Goal: Ask a question

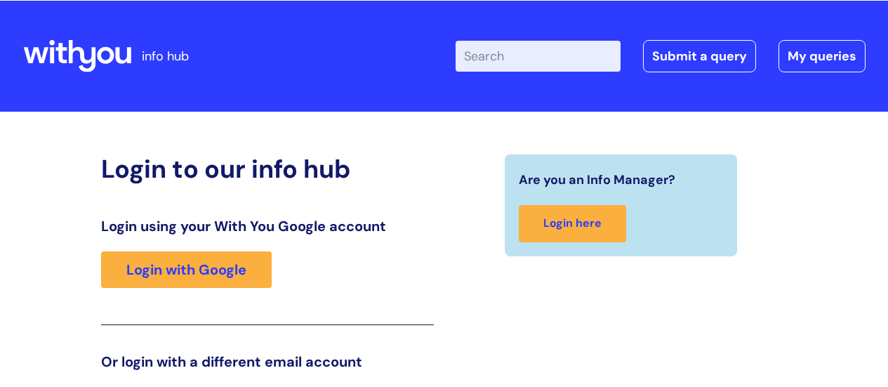
scroll to position [215, 0]
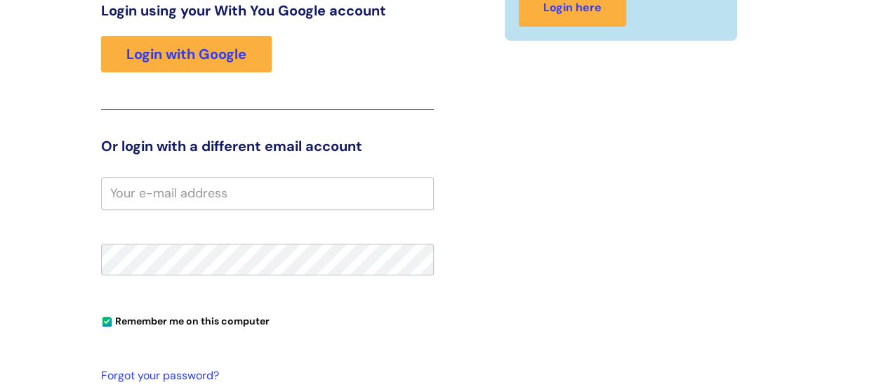
click at [98, 234] on div "Login to our info hub Login using your With You Google account Login with Googl…" at bounding box center [268, 221] width 354 height 566
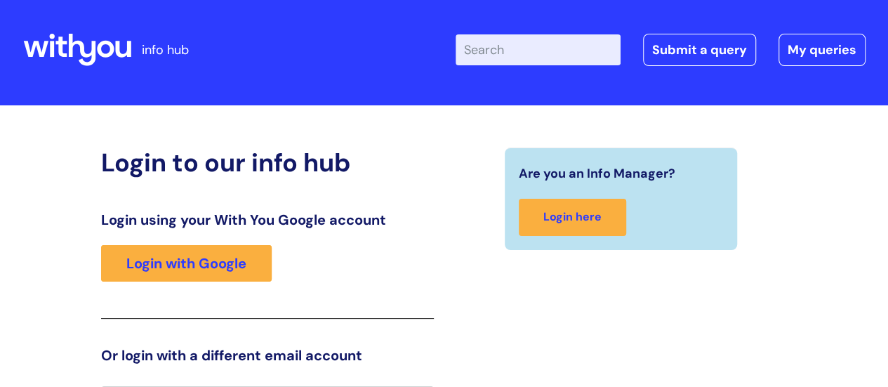
scroll to position [4, 0]
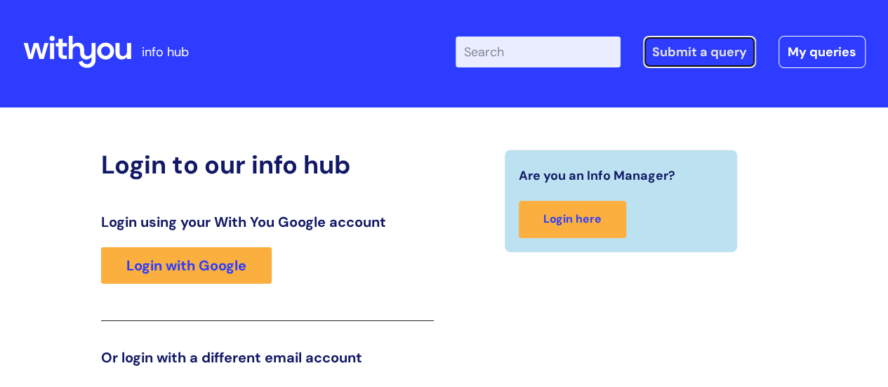
click at [705, 51] on link "Submit a query" at bounding box center [699, 52] width 113 height 32
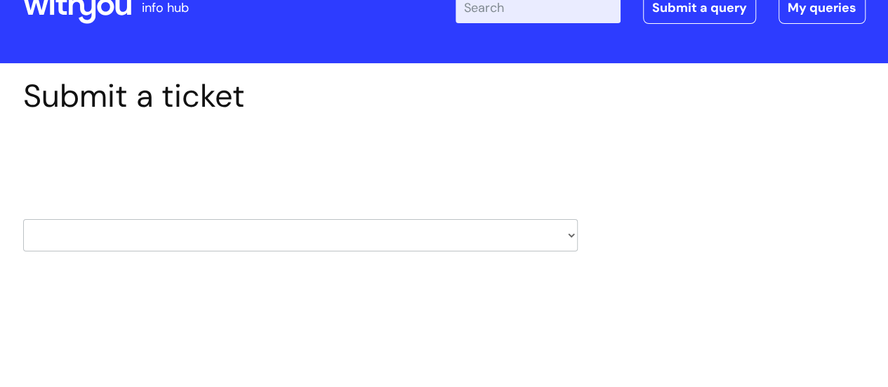
scroll to position [70, 0]
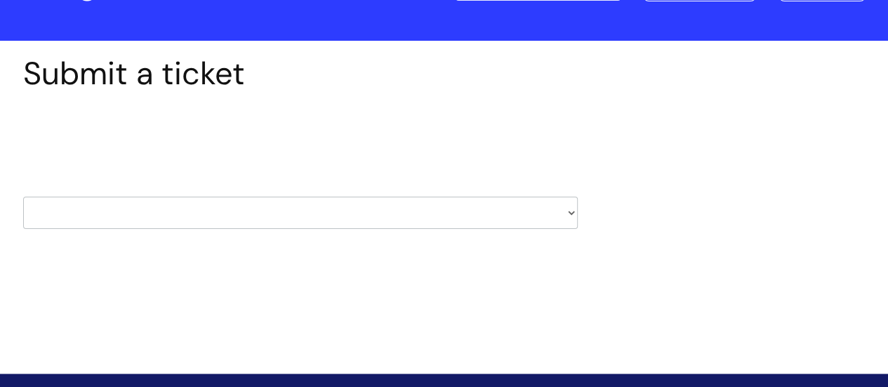
click at [263, 220] on select "HR / People IT and Support Clinical Drug Alerts Finance Accounts Data Support T…" at bounding box center [300, 213] width 554 height 32
select select "it_and_support"
click at [23, 197] on select "HR / People IT and Support Clinical Drug Alerts Finance Accounts Data Support T…" at bounding box center [300, 213] width 554 height 32
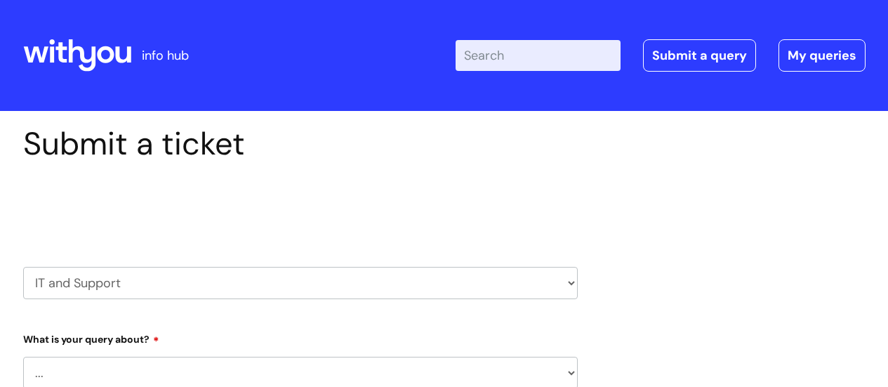
scroll to position [211, 0]
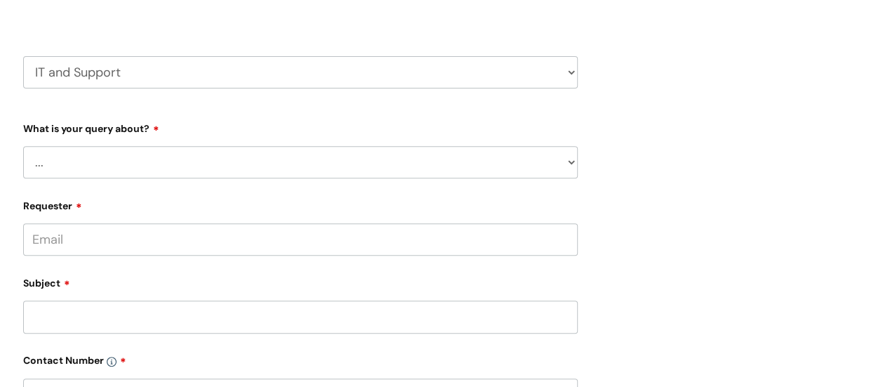
click at [126, 152] on select "... Mobile Phone Reset & MFA Accounts, Starters and Leavers IT Hardware issue I…" at bounding box center [300, 162] width 554 height 32
